Goal: Task Accomplishment & Management: Manage account settings

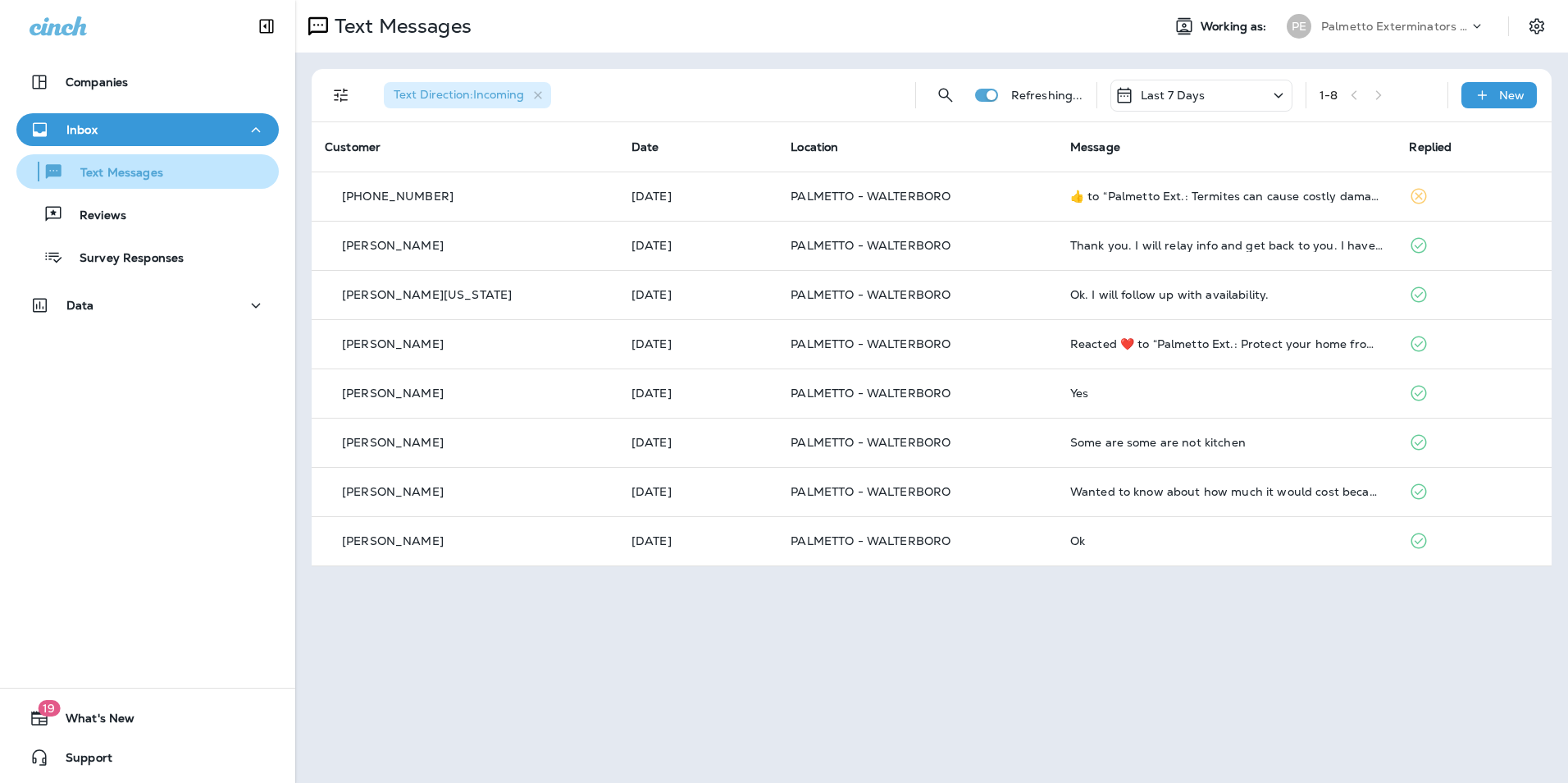
click at [164, 181] on div "Text Messages" at bounding box center [147, 171] width 249 height 24
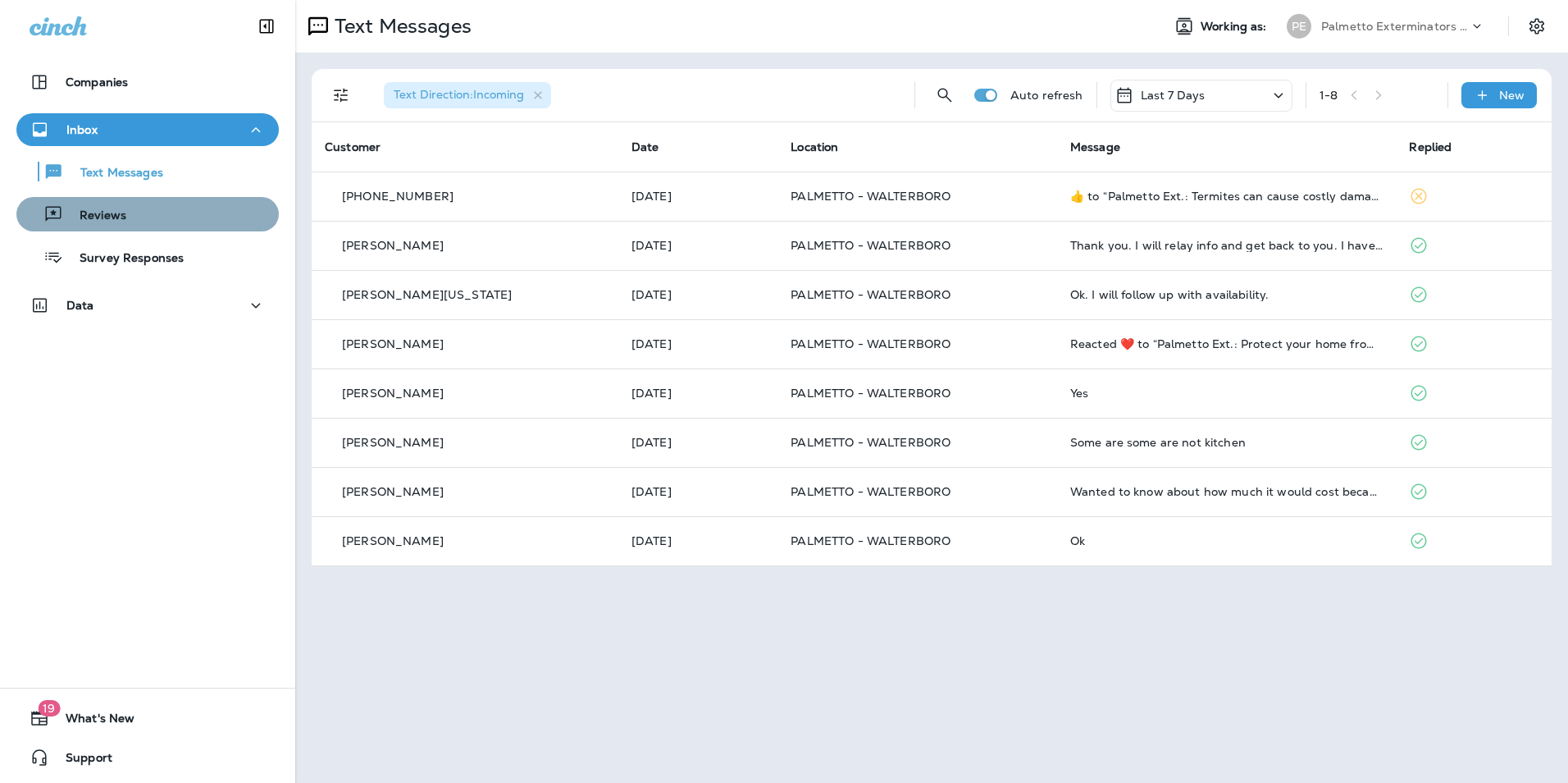
click at [156, 208] on div "Reviews" at bounding box center [147, 214] width 249 height 24
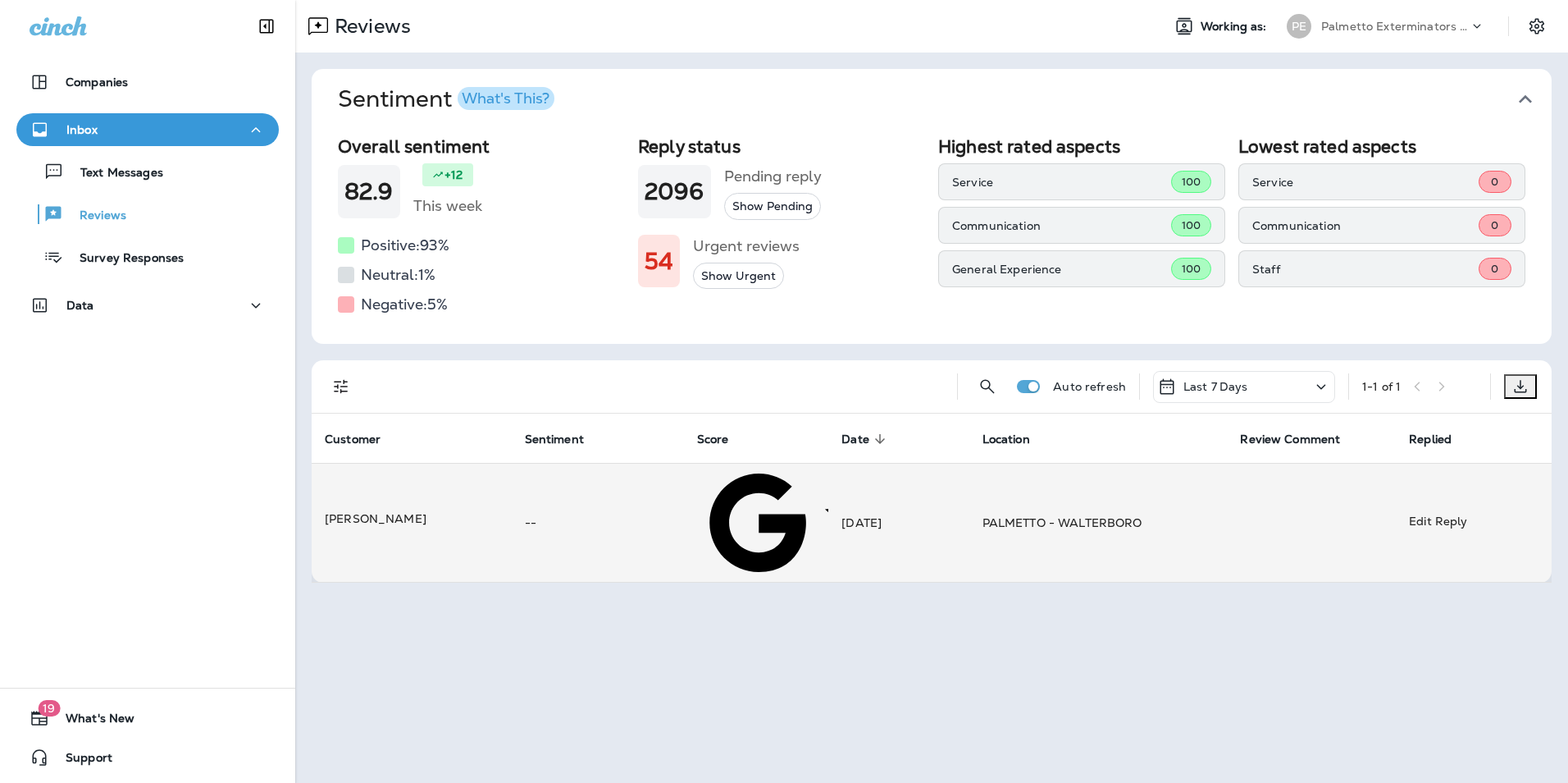
click at [1183, 482] on td "PALMETTO - WALTERBORO" at bounding box center [1099, 523] width 258 height 120
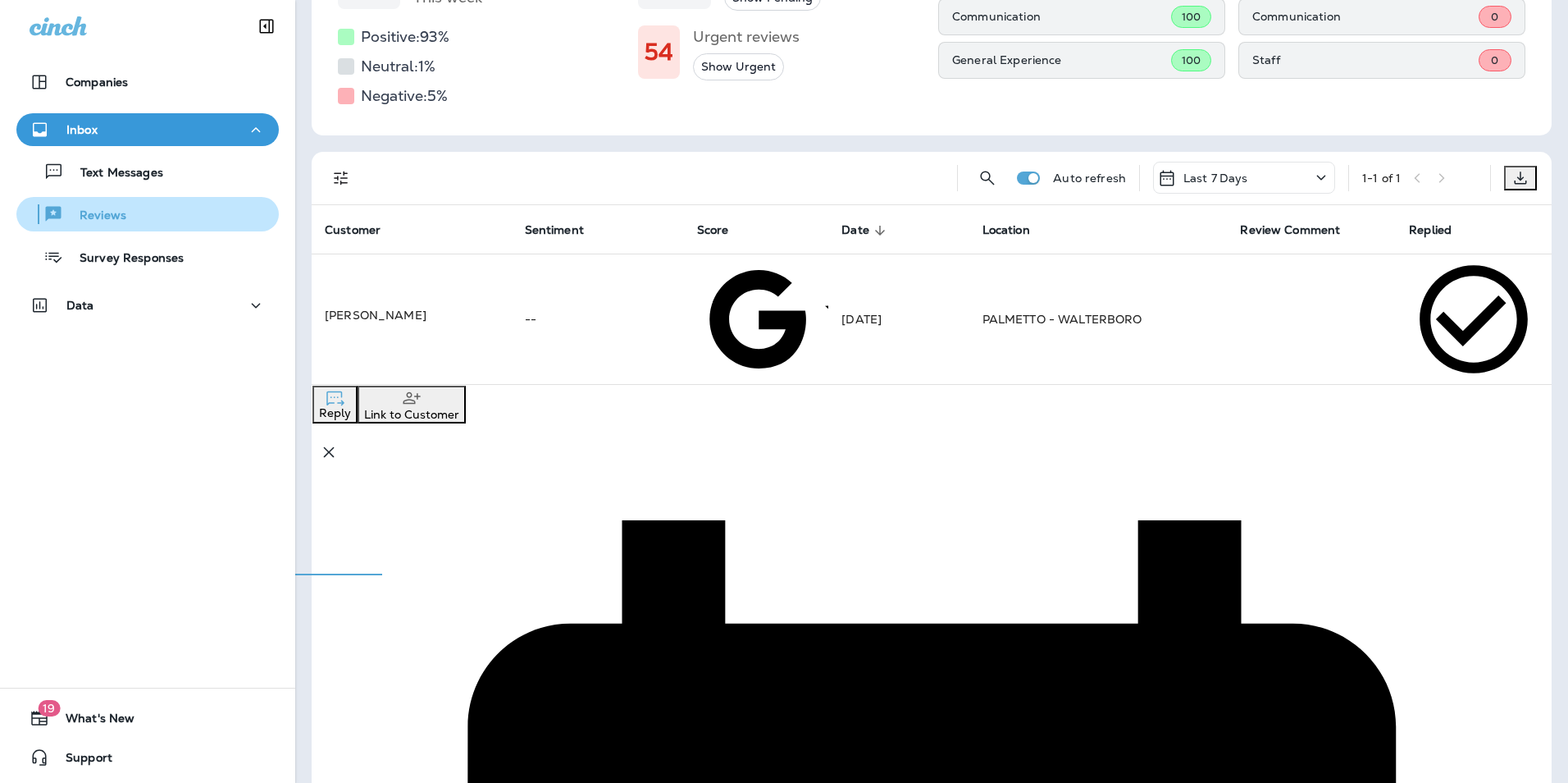
click at [163, 209] on div "Reviews" at bounding box center [147, 214] width 249 height 24
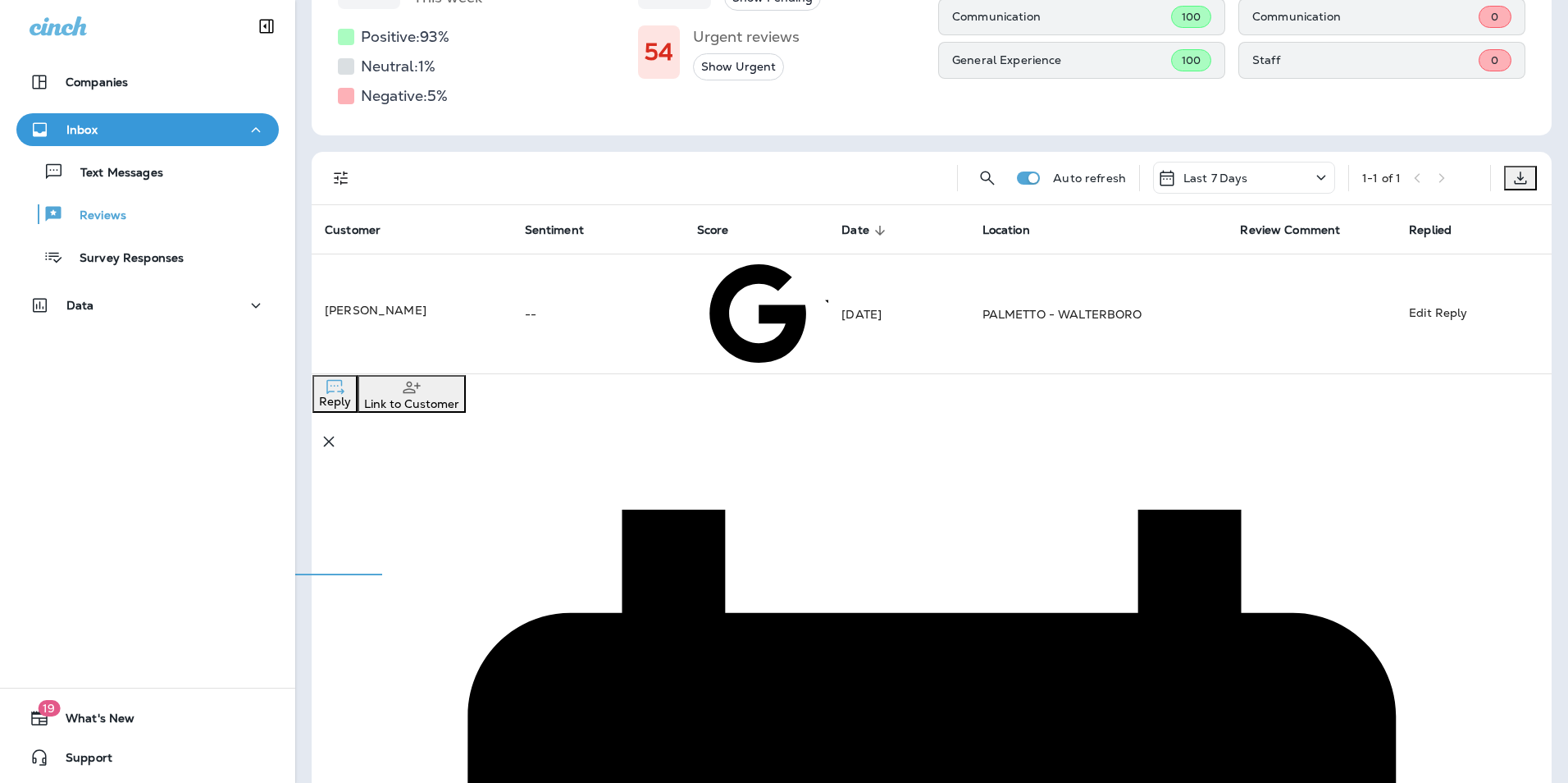
scroll to position [0, 0]
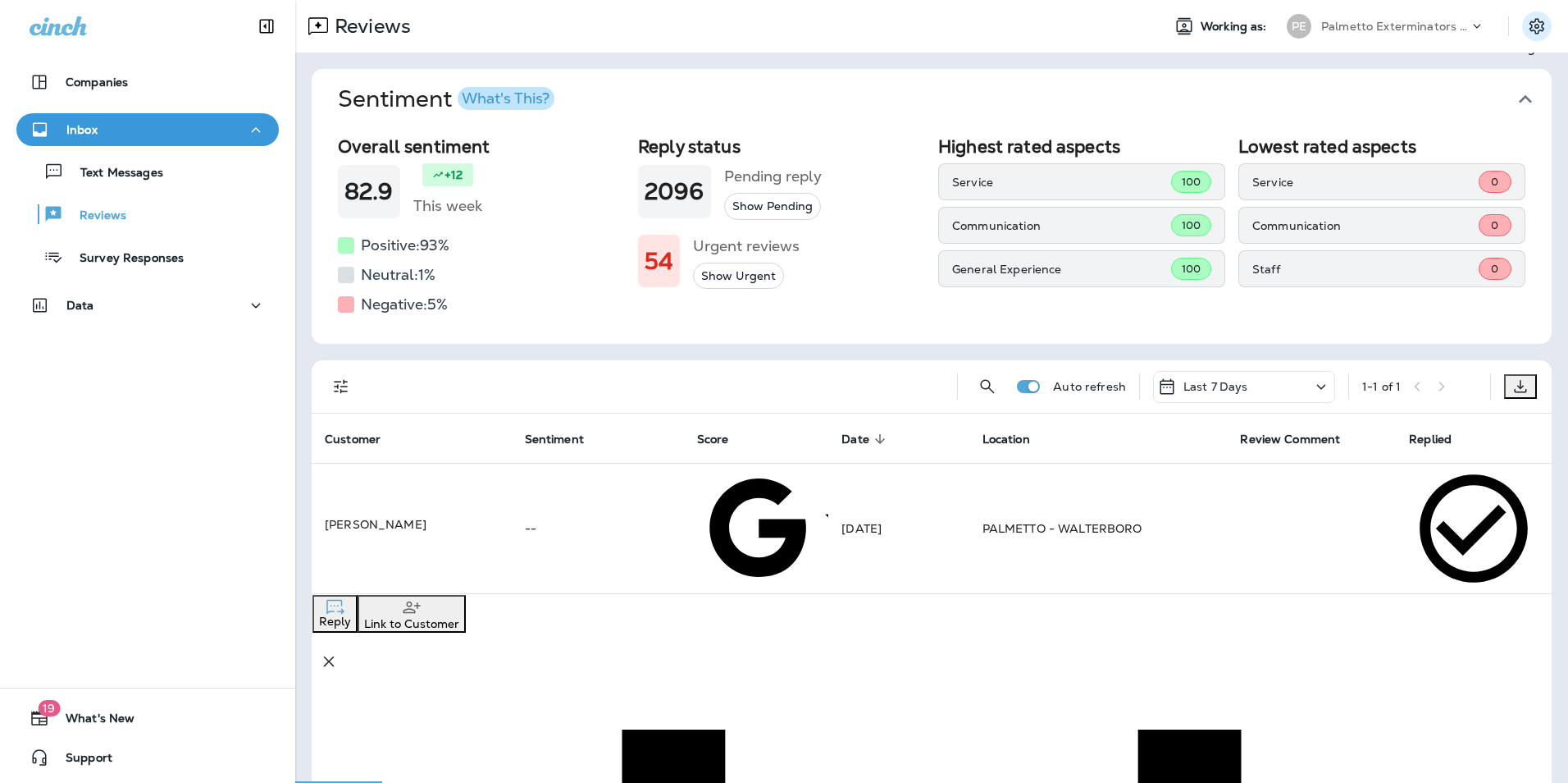
click at [1527, 28] on icon "Settings" at bounding box center [1536, 25] width 19 height 19
click at [1437, 120] on span "Sign out" at bounding box center [1460, 111] width 46 height 14
